Goal: Information Seeking & Learning: Learn about a topic

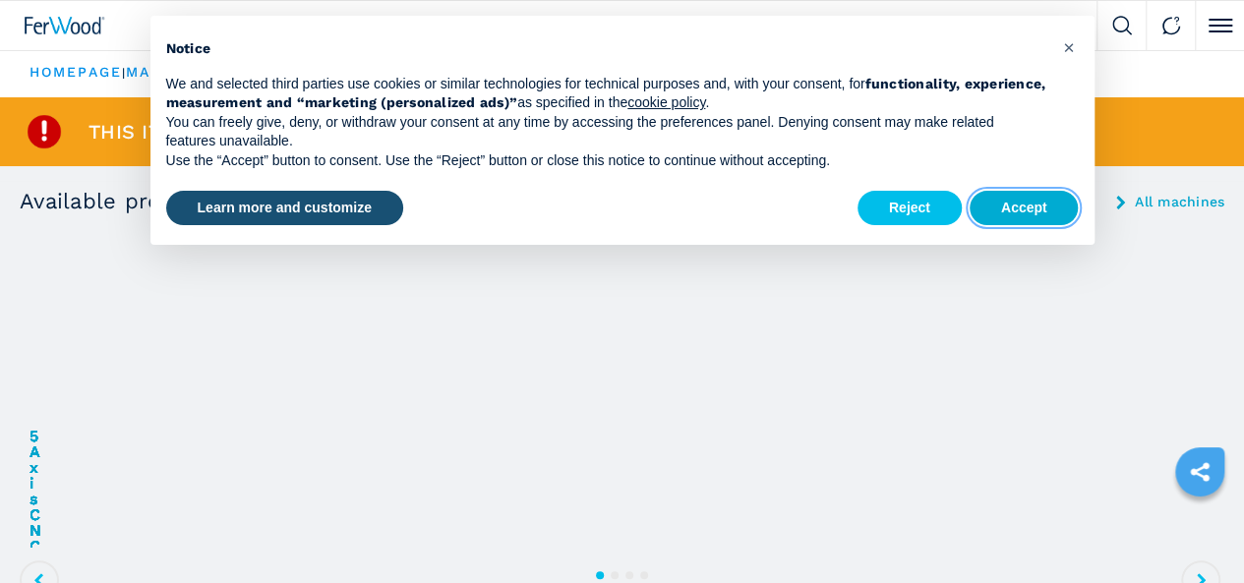
click at [1016, 218] on button "Accept" at bounding box center [1023, 208] width 109 height 35
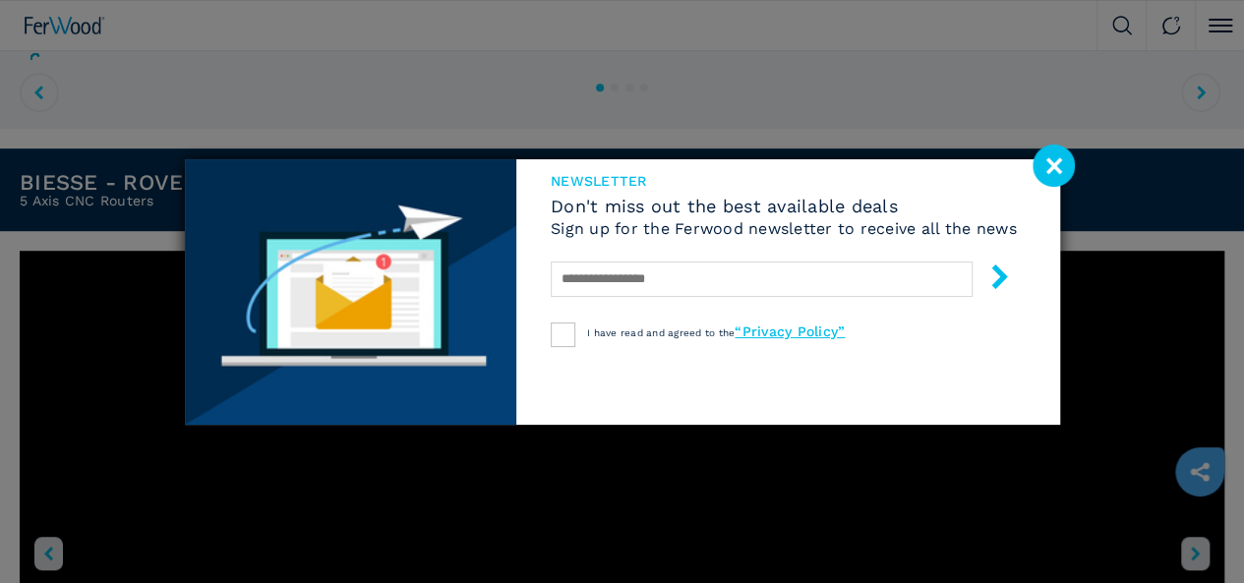
scroll to position [492, 0]
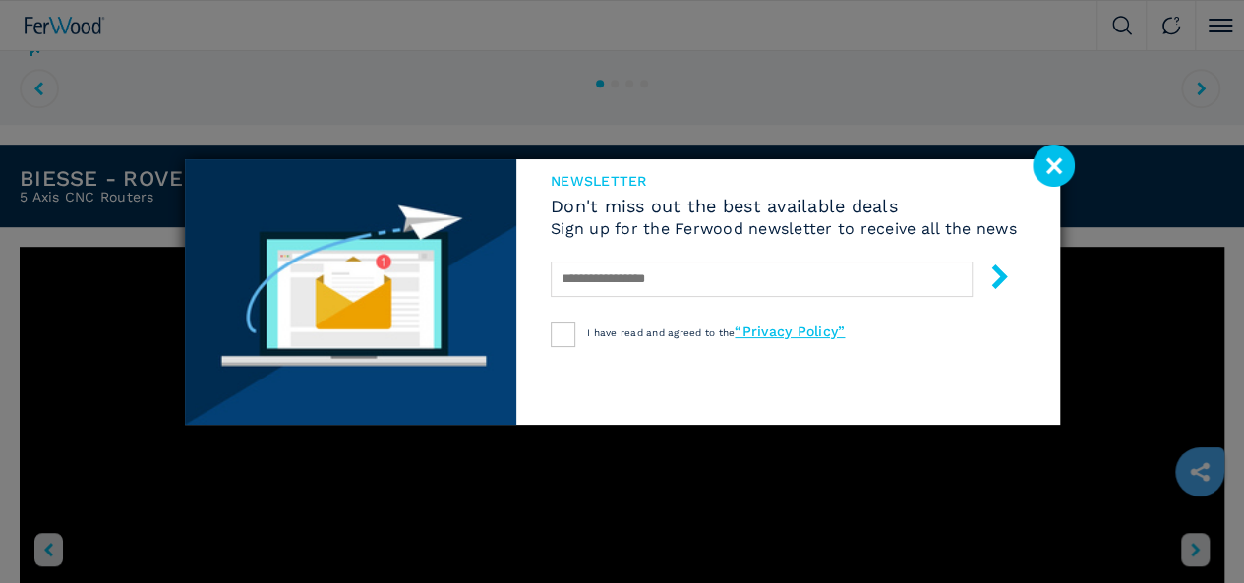
click at [1064, 170] on image at bounding box center [1053, 166] width 42 height 42
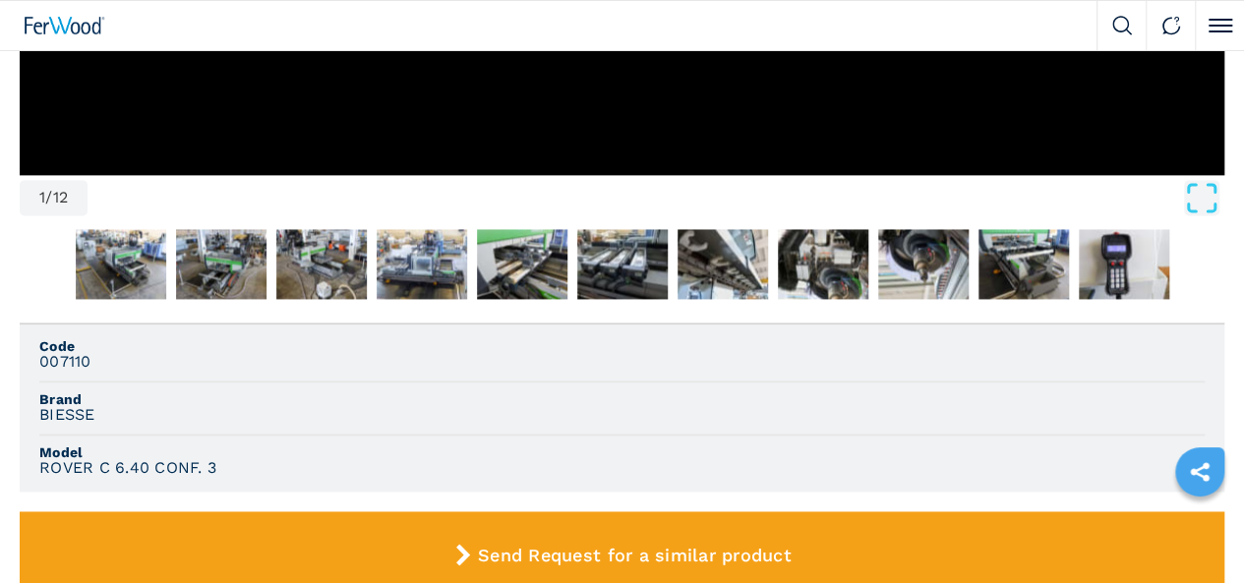
scroll to position [1278, 0]
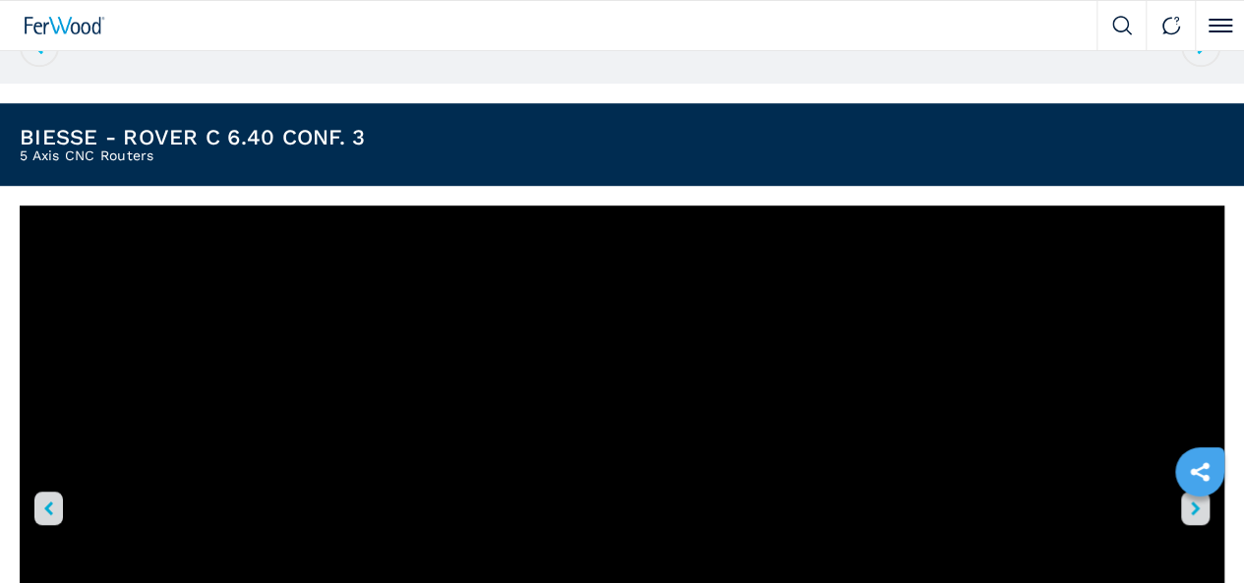
scroll to position [590, 0]
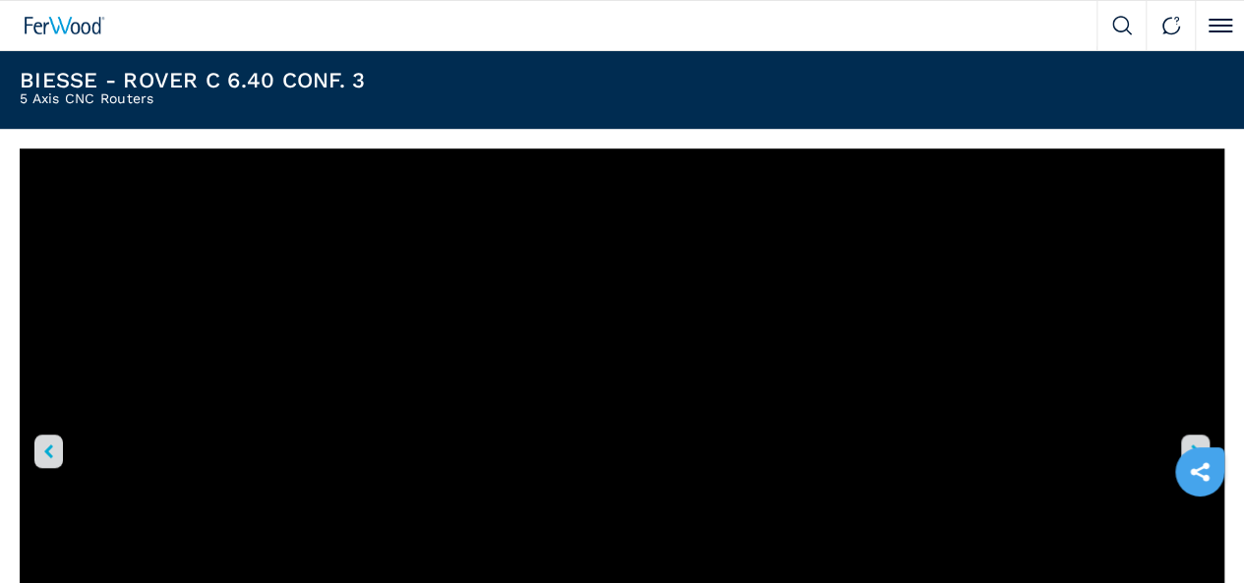
click at [1190, 444] on icon "right-button" at bounding box center [1194, 451] width 9 height 14
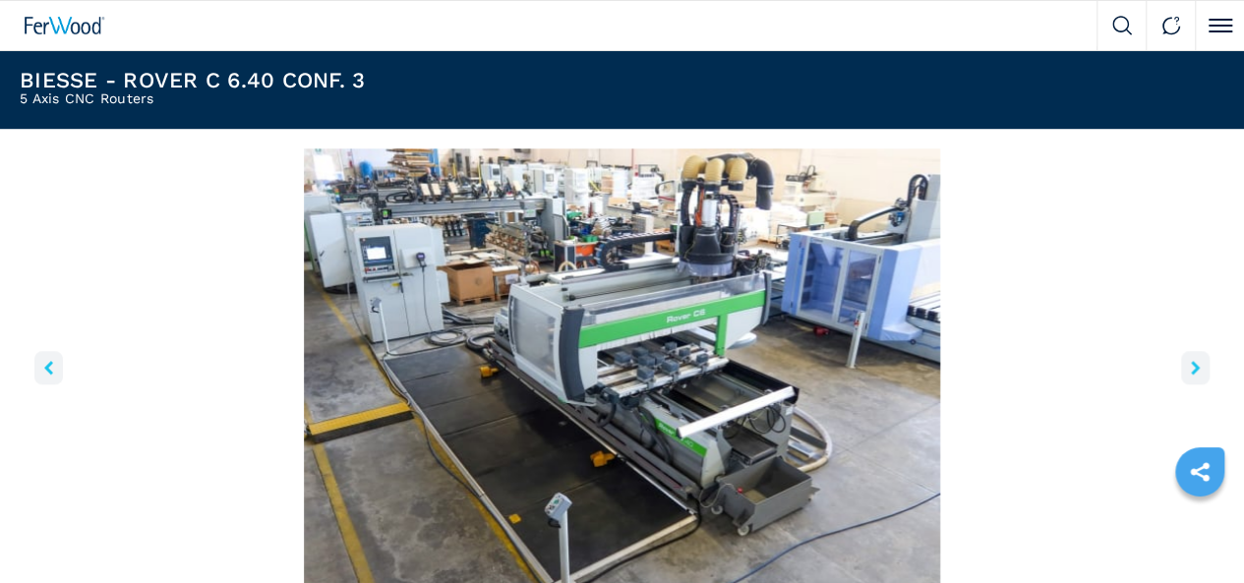
click at [1190, 375] on icon "right-button" at bounding box center [1194, 368] width 9 height 14
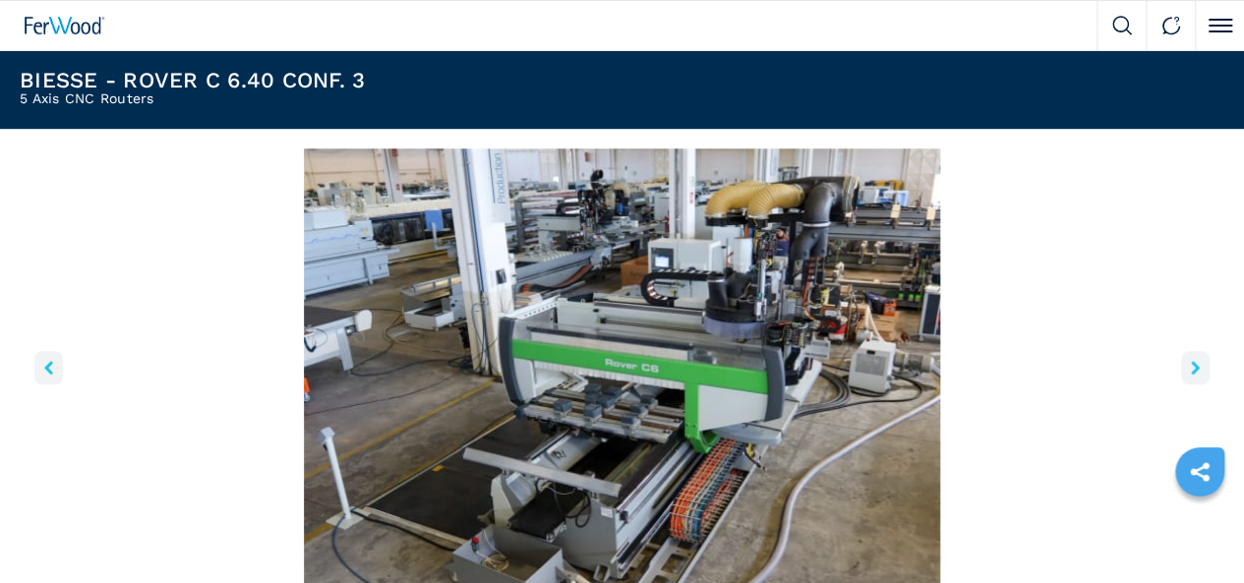
click at [1190, 375] on icon "right-button" at bounding box center [1194, 368] width 9 height 14
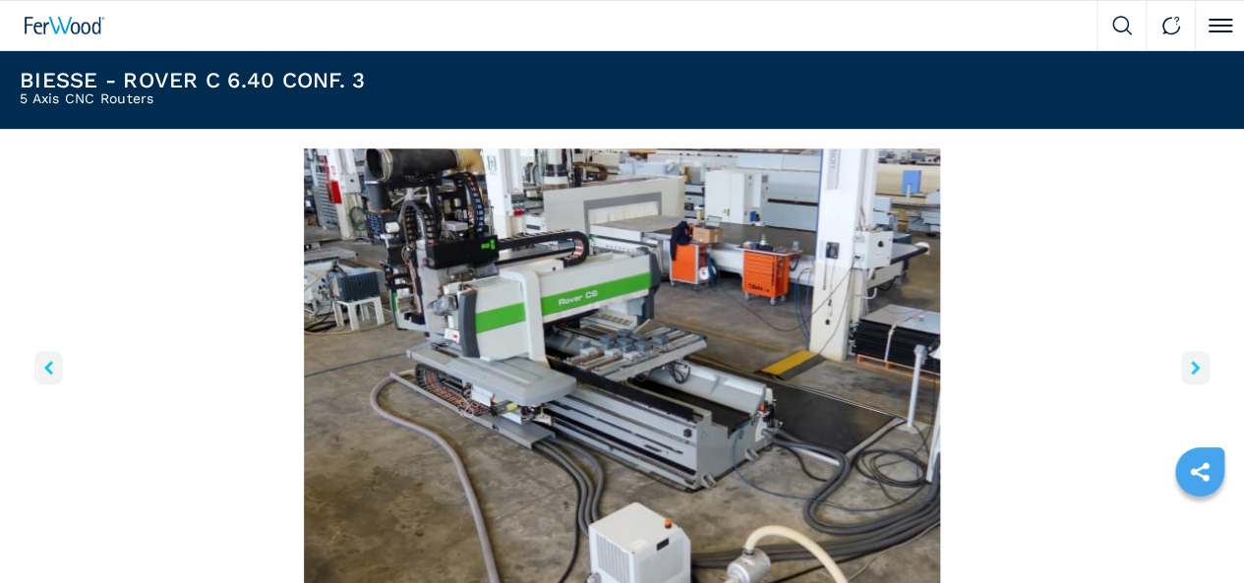
click at [1190, 375] on icon "right-button" at bounding box center [1194, 368] width 9 height 14
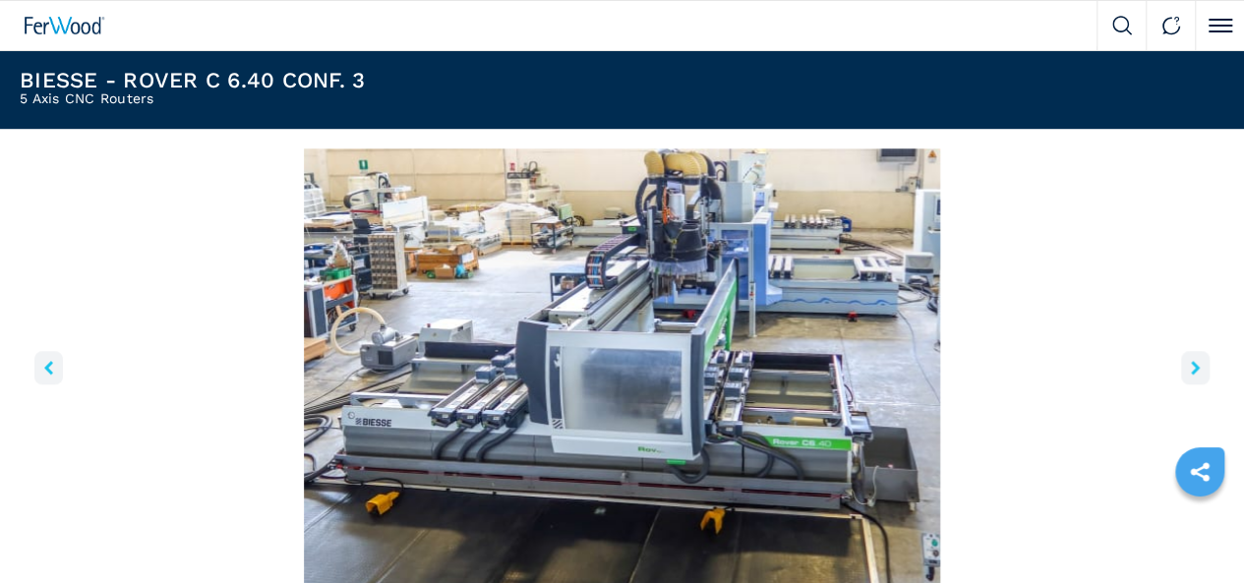
click at [1190, 375] on icon "right-button" at bounding box center [1194, 368] width 9 height 14
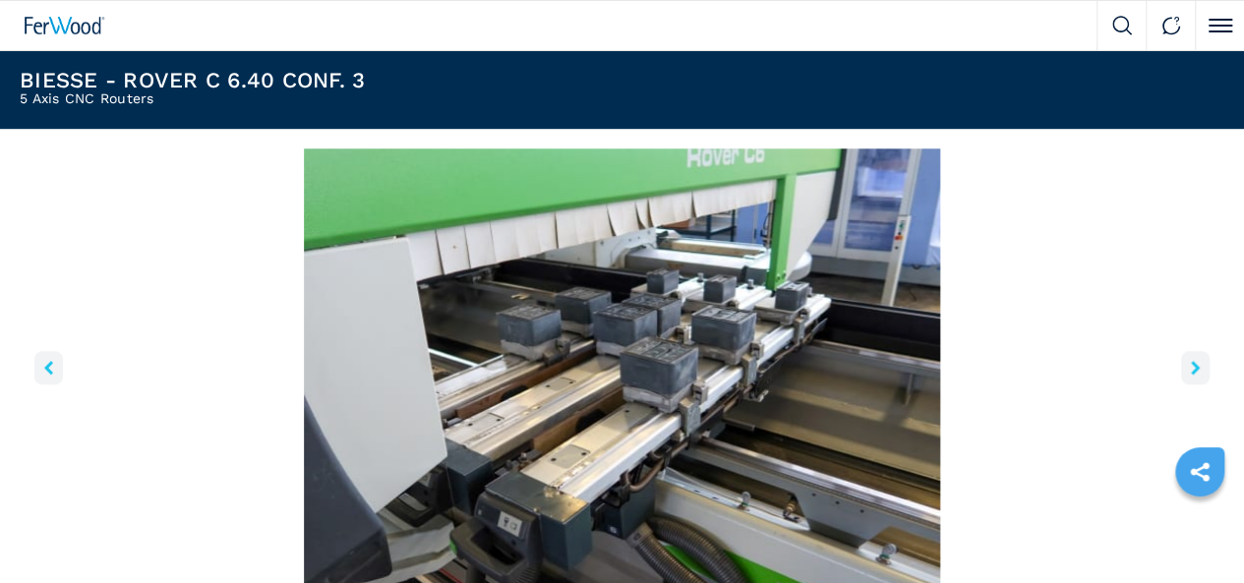
click at [1190, 375] on icon "right-button" at bounding box center [1194, 368] width 9 height 14
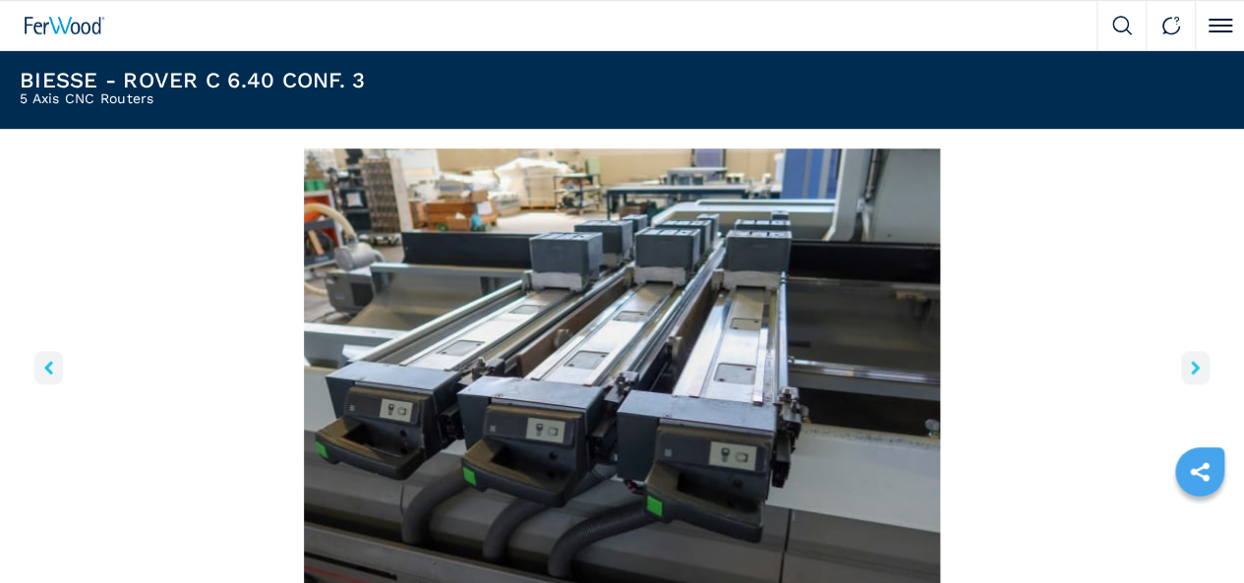
click at [1190, 375] on icon "right-button" at bounding box center [1194, 368] width 9 height 14
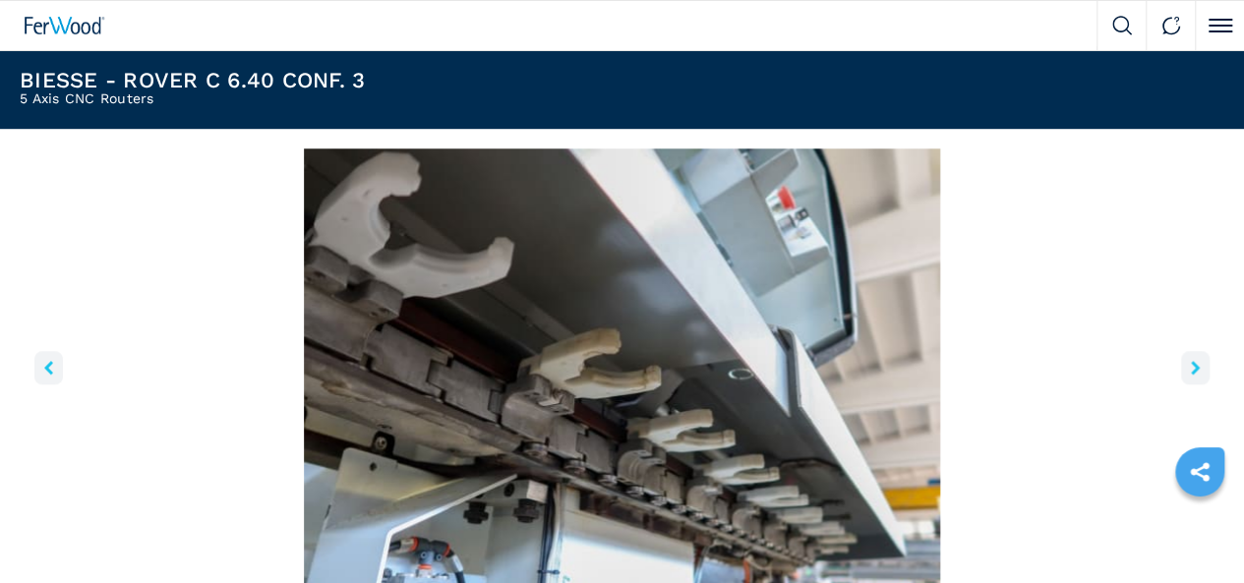
click at [1190, 375] on icon "right-button" at bounding box center [1194, 368] width 9 height 14
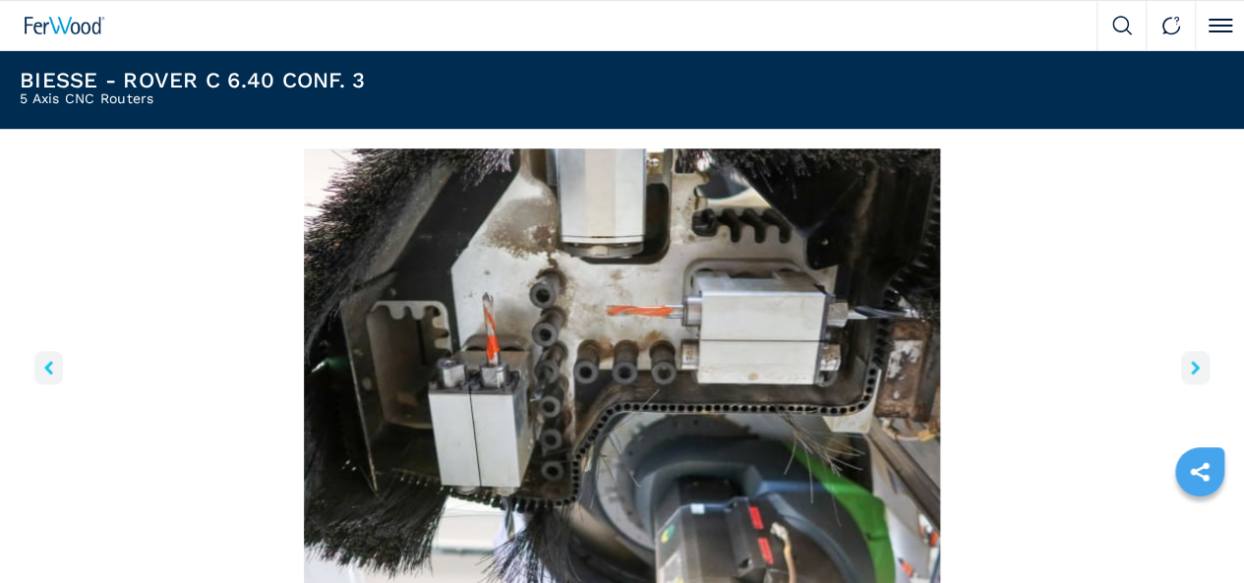
click at [1190, 375] on icon "right-button" at bounding box center [1194, 368] width 9 height 14
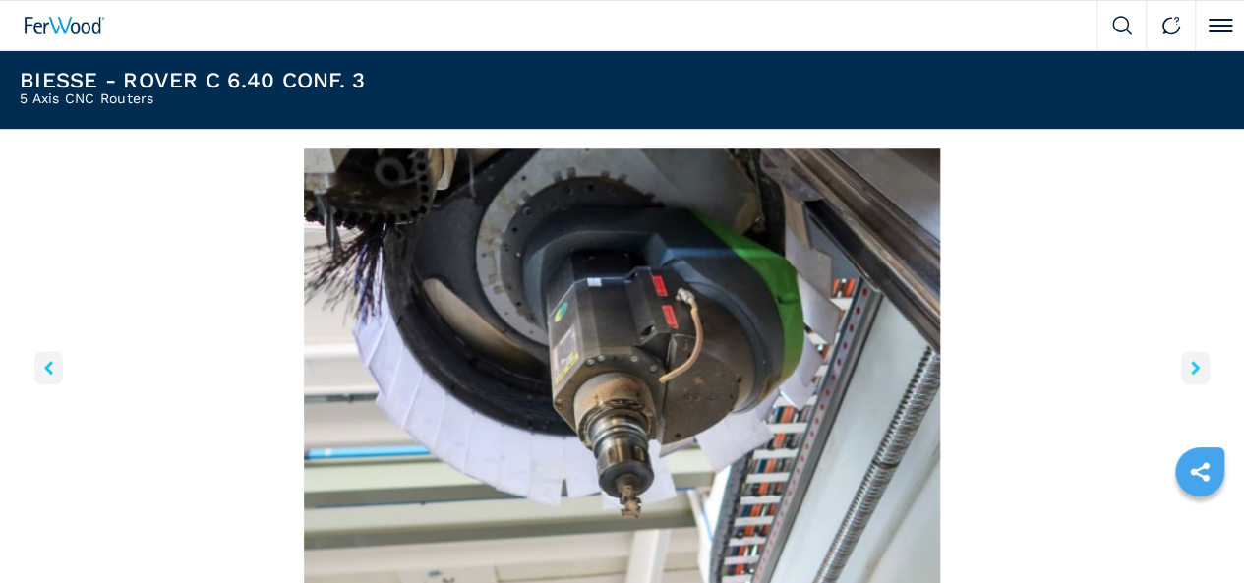
click at [1190, 375] on icon "right-button" at bounding box center [1194, 368] width 9 height 14
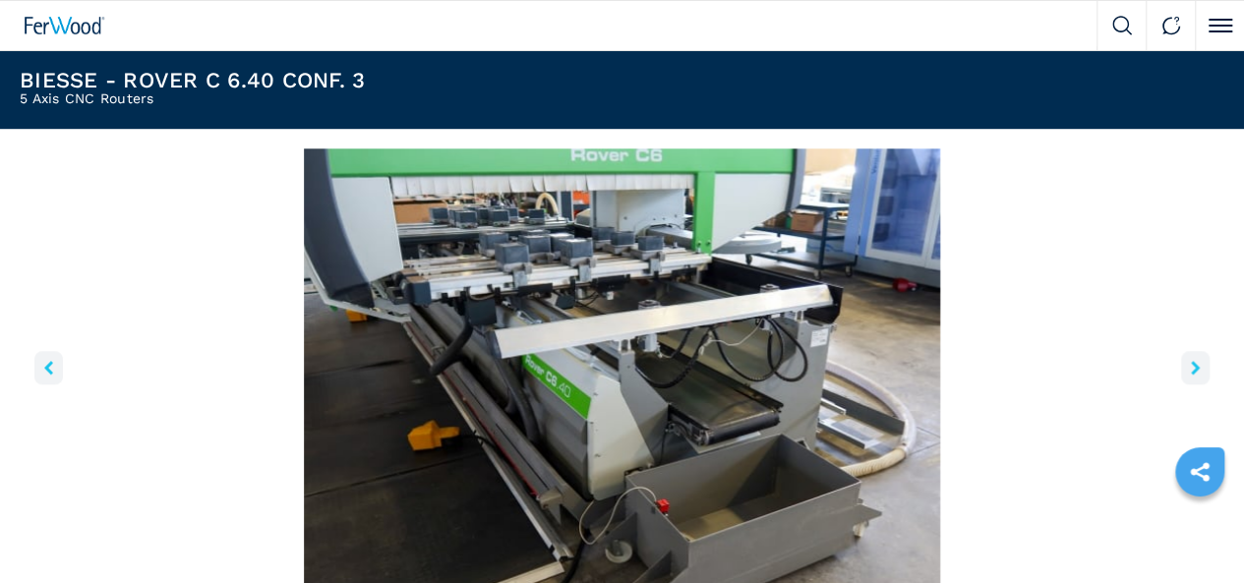
click at [62, 366] on button "left-button" at bounding box center [48, 367] width 29 height 33
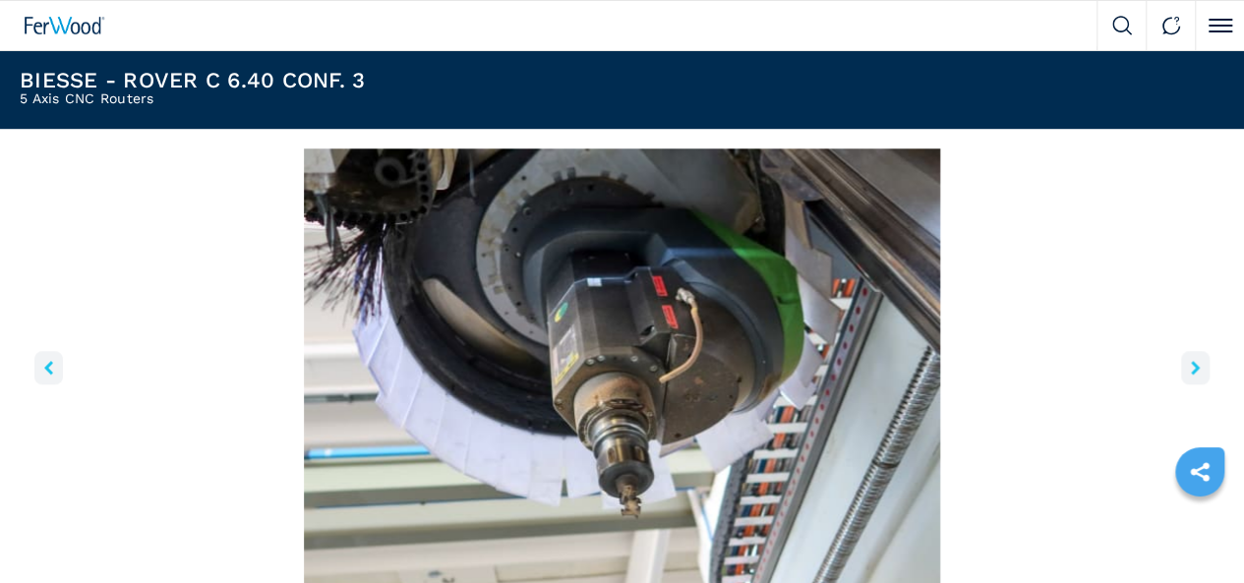
click at [1190, 375] on icon "right-button" at bounding box center [1194, 368] width 9 height 14
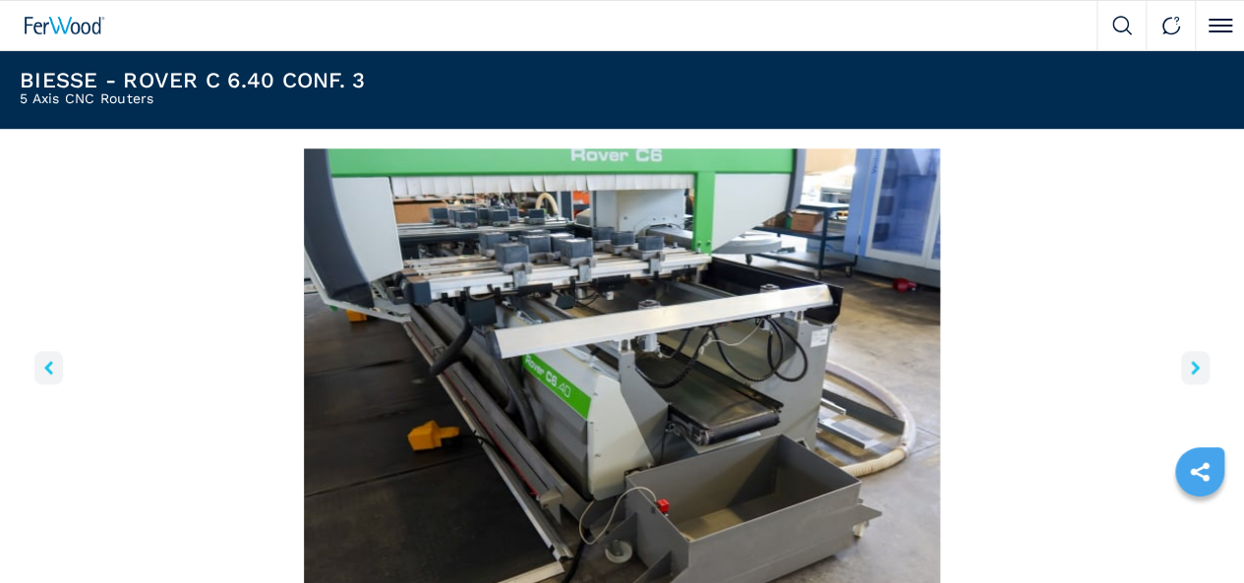
click at [1190, 375] on icon "right-button" at bounding box center [1194, 368] width 9 height 14
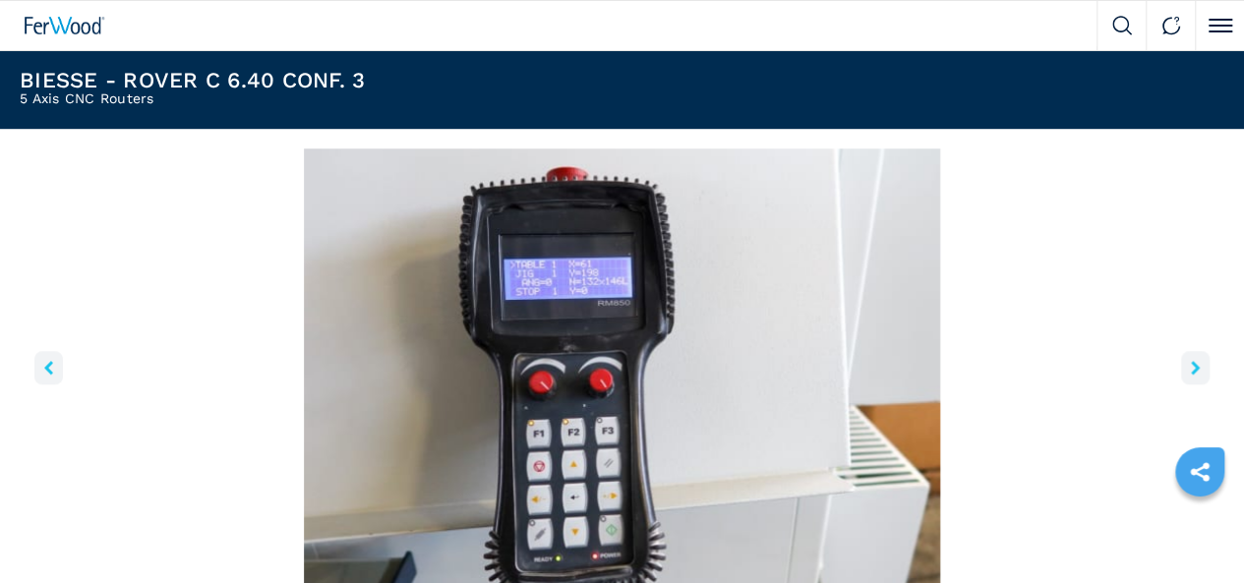
click at [1190, 375] on icon "right-button" at bounding box center [1194, 368] width 9 height 14
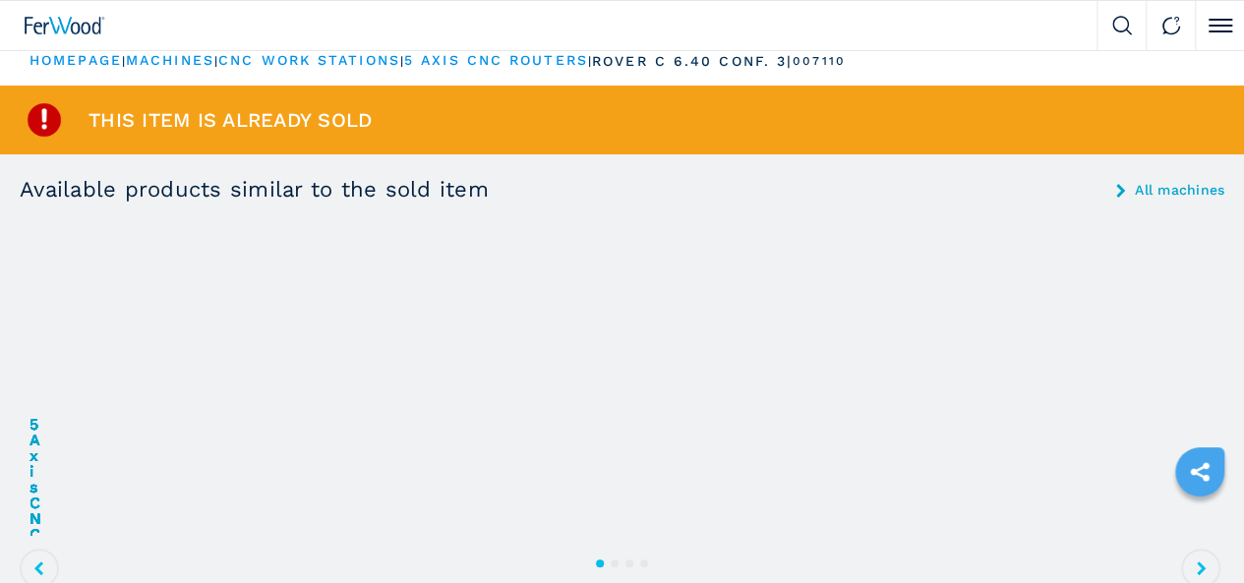
scroll to position [0, 0]
